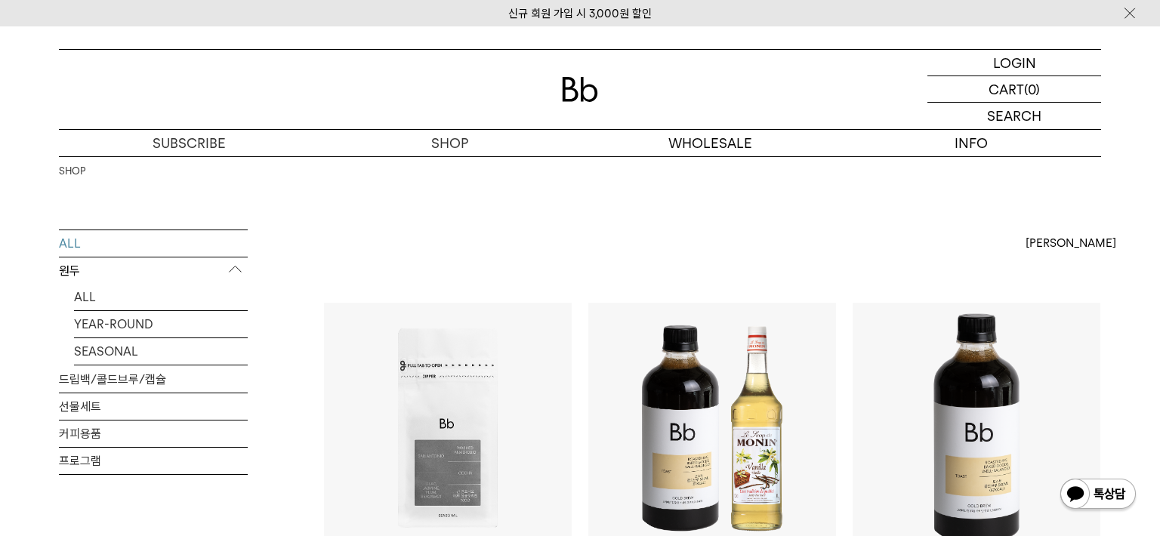
click at [77, 269] on p "원두" at bounding box center [153, 271] width 189 height 27
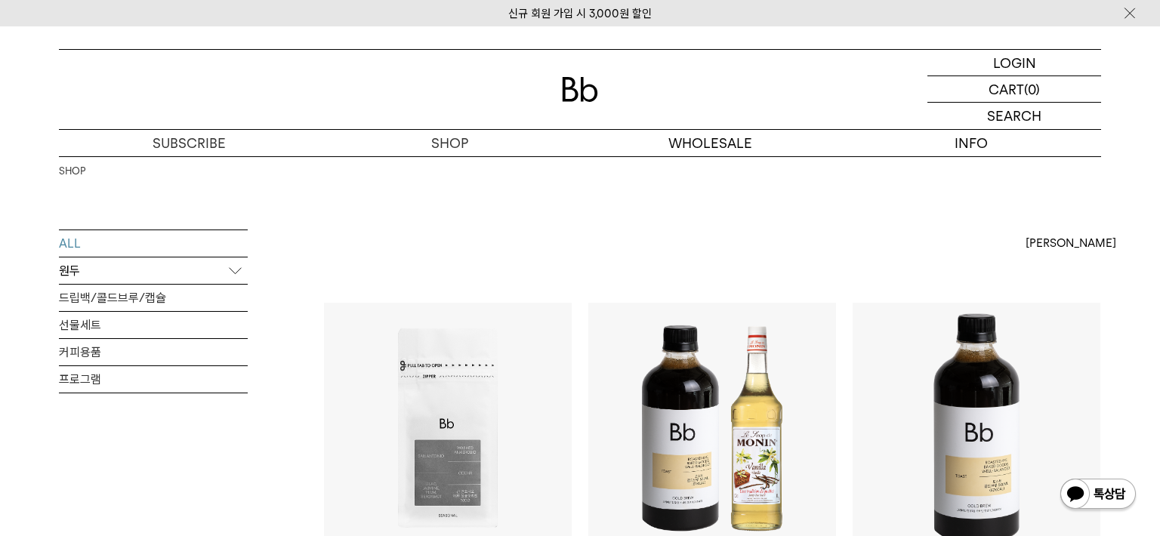
click at [79, 267] on p "원두" at bounding box center [153, 271] width 189 height 27
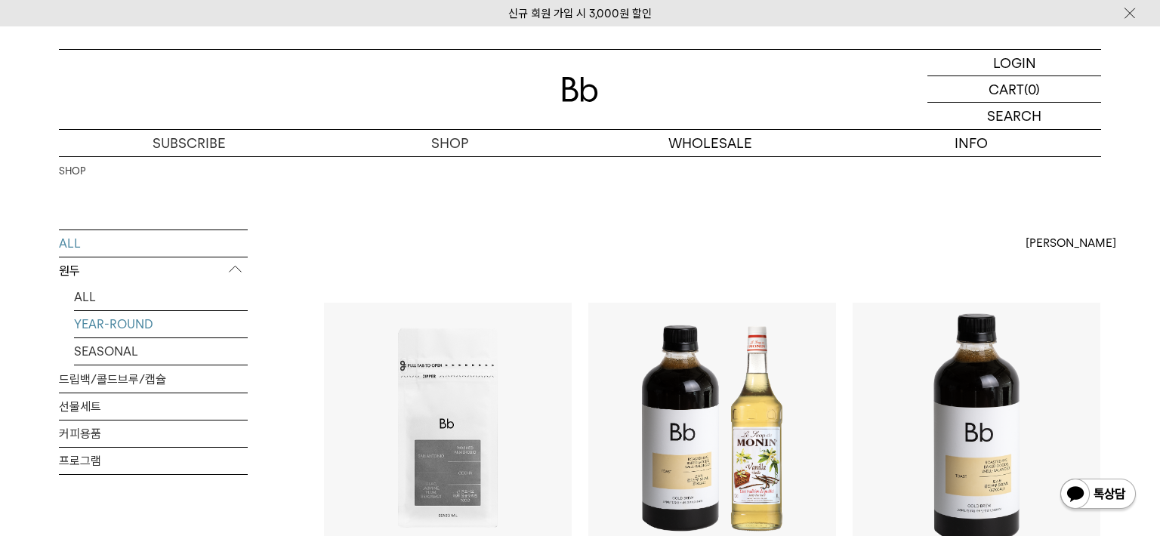
click at [88, 324] on link "YEAR-ROUND" at bounding box center [161, 324] width 174 height 26
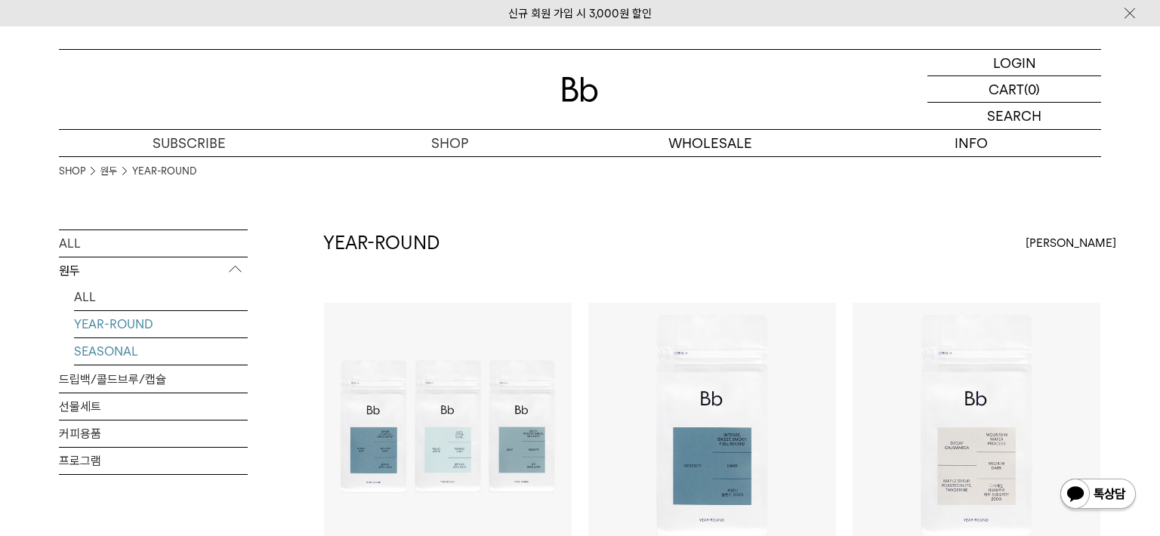
click at [96, 350] on link "SEASONAL" at bounding box center [161, 351] width 174 height 26
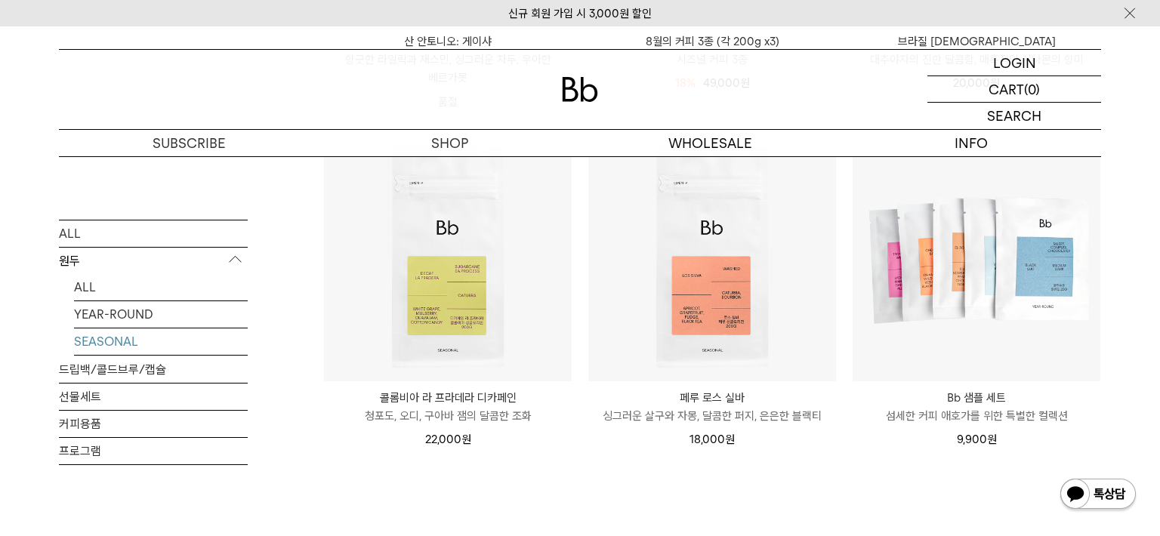
scroll to position [529, 0]
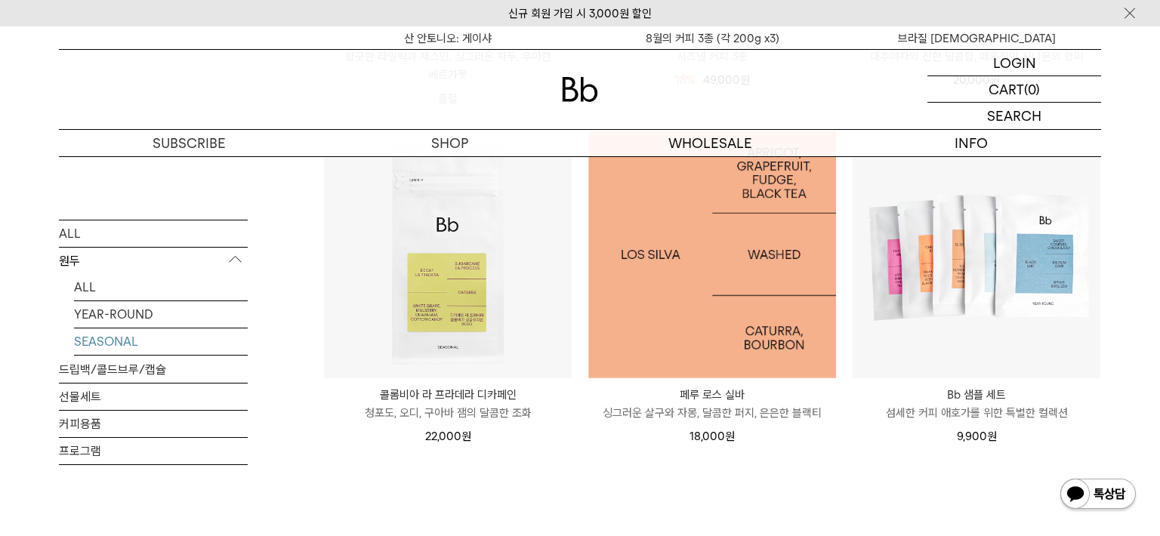
click at [709, 322] on img at bounding box center [712, 255] width 248 height 248
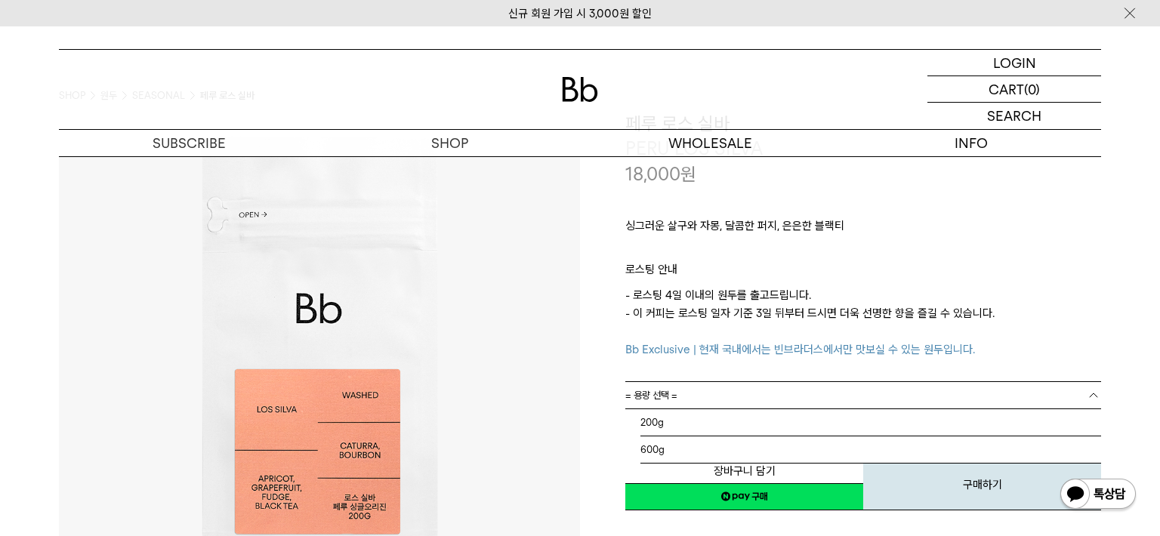
drag, startPoint x: 752, startPoint y: 409, endPoint x: 774, endPoint y: 395, distance: 25.8
click at [754, 409] on div "= 용량 선택 = = 용량 선택 = 200g 600g" at bounding box center [863, 395] width 476 height 26
click at [776, 394] on link "200g" at bounding box center [863, 395] width 476 height 26
click at [849, 290] on p "- 로스팅 4일 이내의 원두를 출고드립니다. - 이 커피는 로스팅 일자 기준 3일 뒤부터 드시면 더욱 선명한 향을 즐길 수 있습니다. Bb E…" at bounding box center [863, 322] width 476 height 72
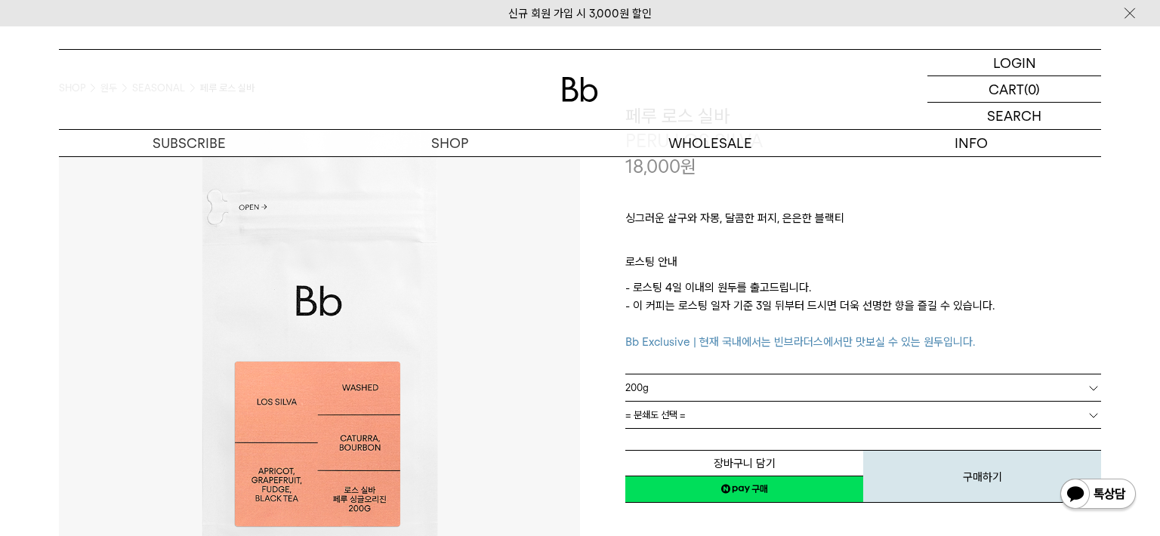
scroll to position [76, 0]
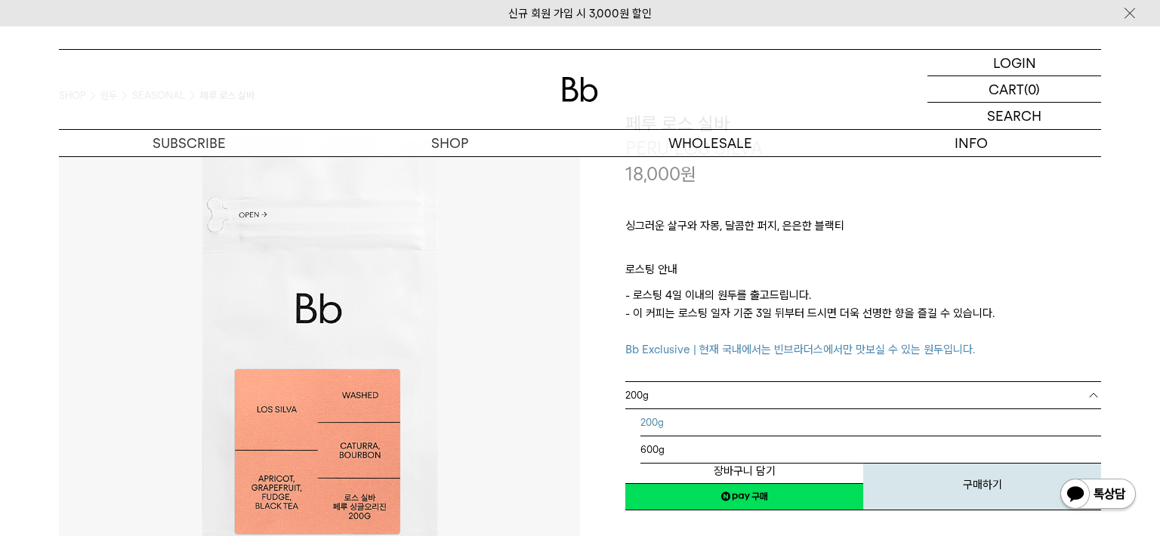
click at [676, 387] on link "200g" at bounding box center [863, 395] width 476 height 26
click at [677, 398] on link "200g" at bounding box center [863, 395] width 476 height 26
click at [975, 269] on p "로스팅 안내" at bounding box center [863, 274] width 476 height 26
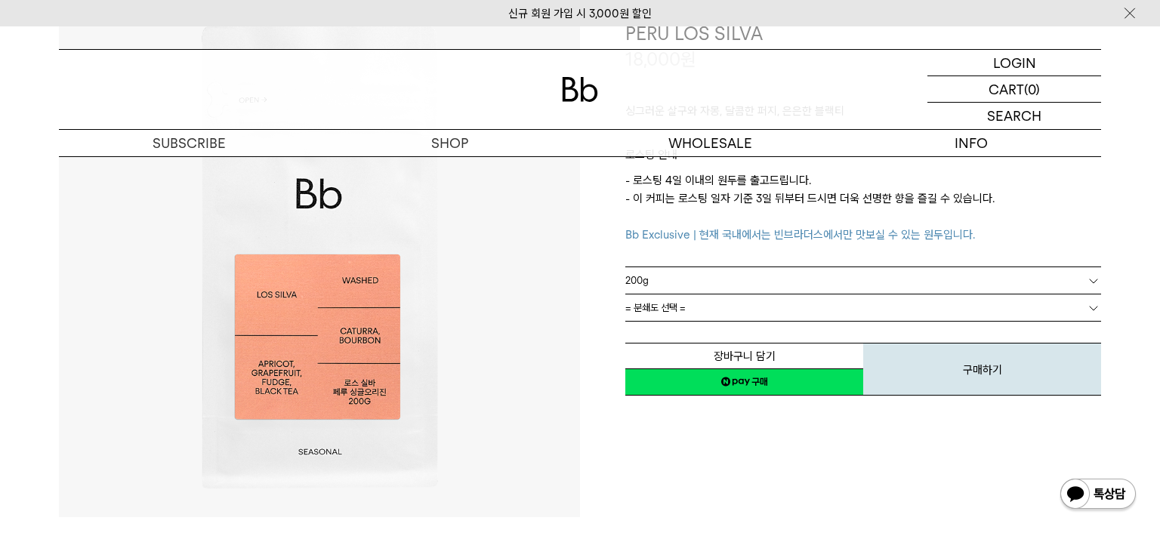
scroll to position [227, 0]
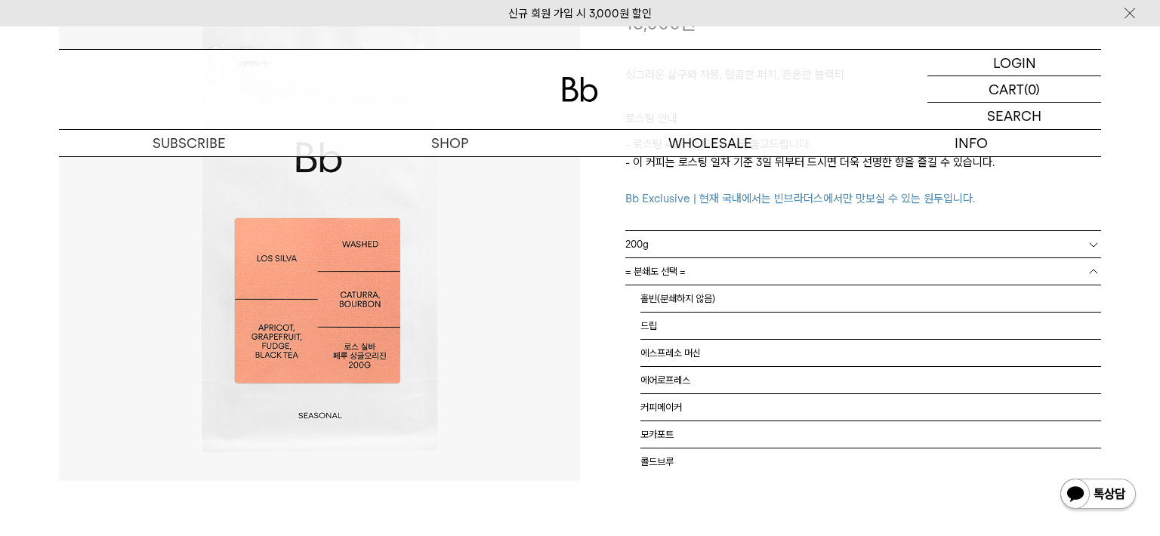
click at [749, 282] on link "= 분쇄도 선택 =" at bounding box center [863, 271] width 476 height 26
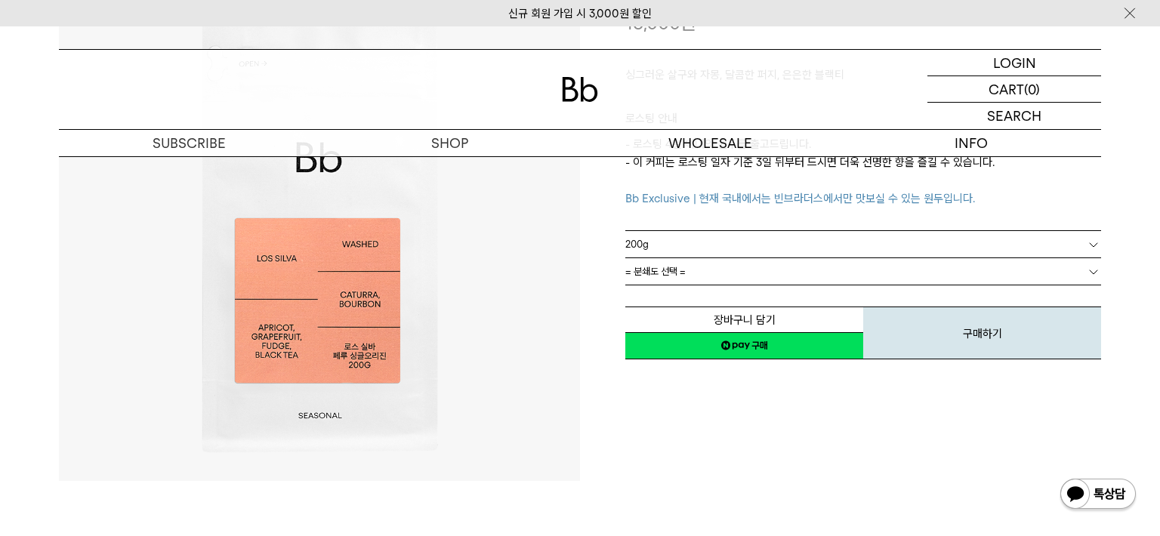
click at [755, 276] on link "= 분쇄도 선택 =" at bounding box center [863, 271] width 476 height 26
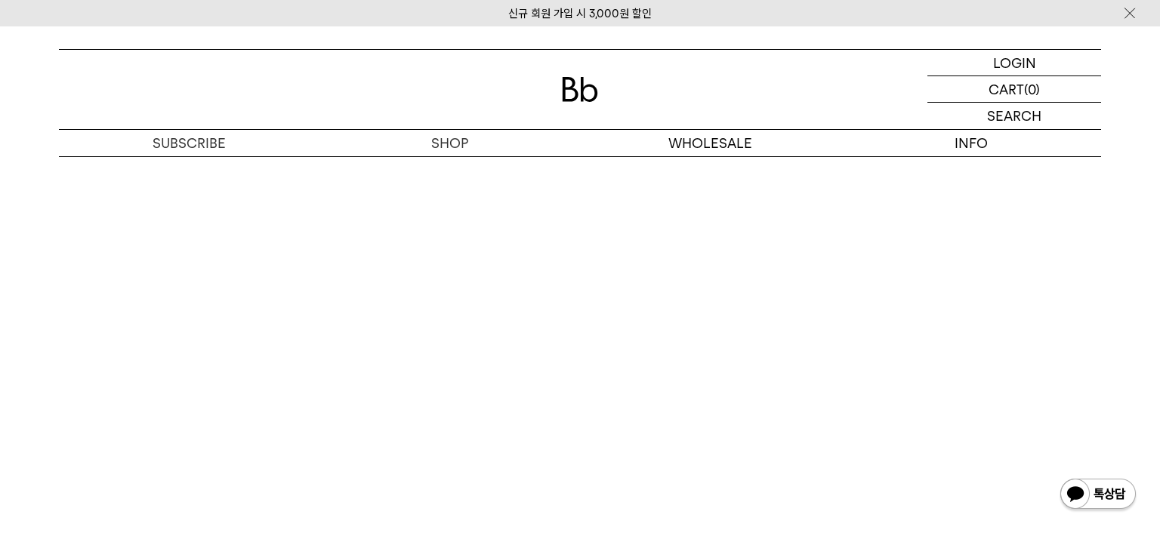
scroll to position [3096, 0]
